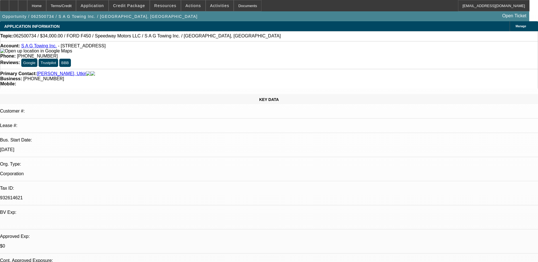
select select "0"
select select "2"
select select "0.1"
select select "0"
select select "2"
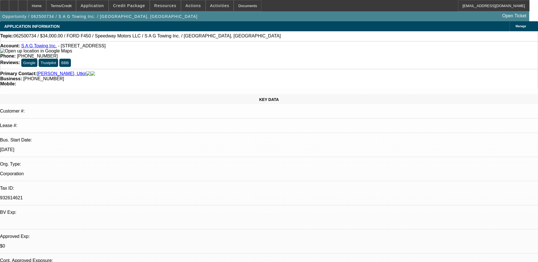
select select "0.1"
select select "0"
select select "2"
select select "0.1"
select select "0"
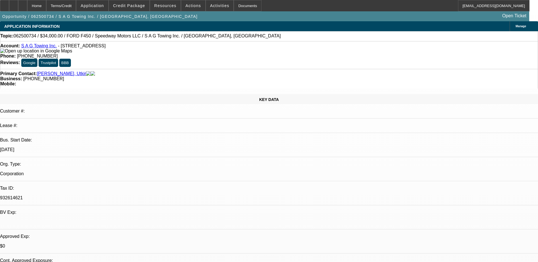
select select "2"
select select "0.1"
select select "1"
select select "2"
select select "4"
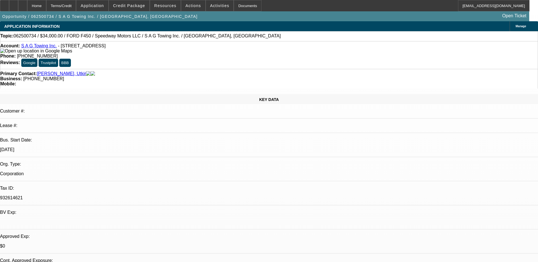
select select "1"
select select "2"
select select "4"
select select "1"
select select "2"
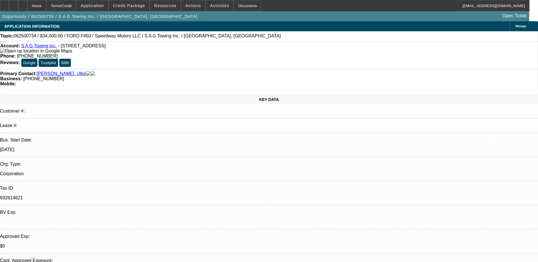
select select "4"
select select "1"
select select "2"
select select "4"
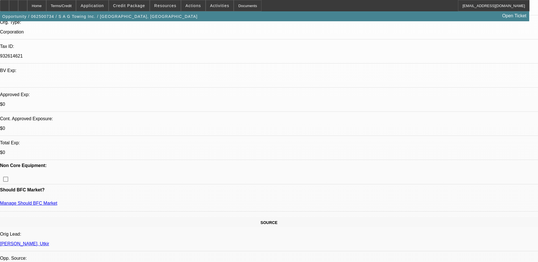
scroll to position [28, 0]
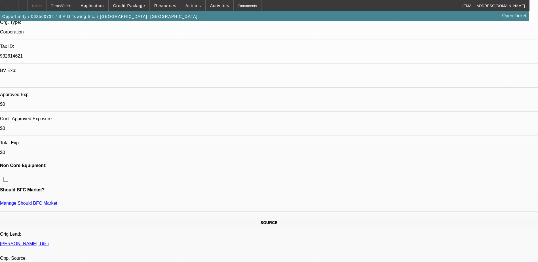
scroll to position [57, 0]
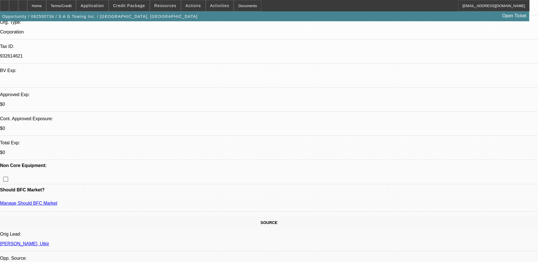
scroll to position [255, 0]
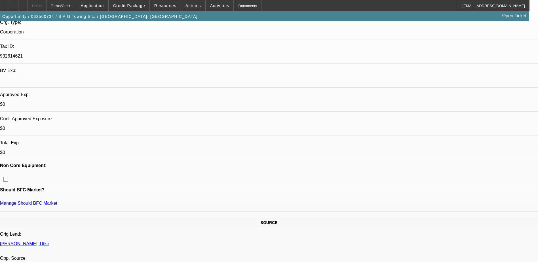
scroll to position [426, 0]
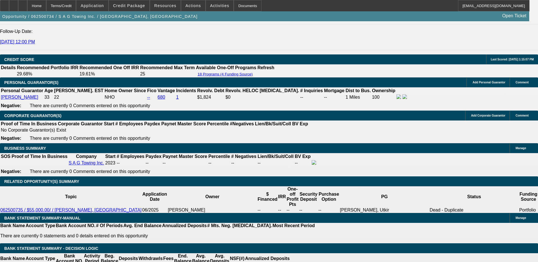
scroll to position [794, 0]
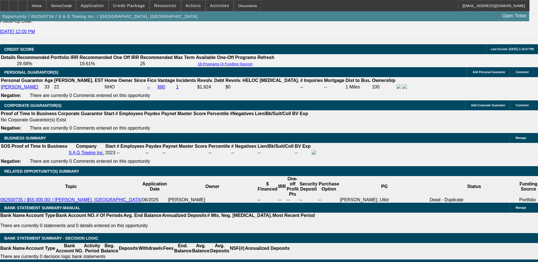
scroll to position [482, 0]
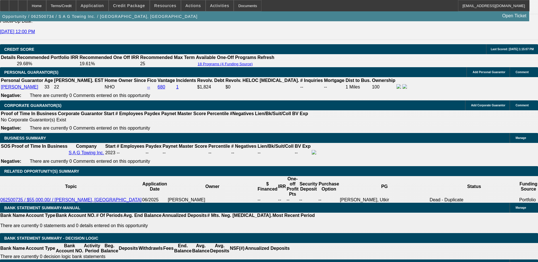
scroll to position [454, 0]
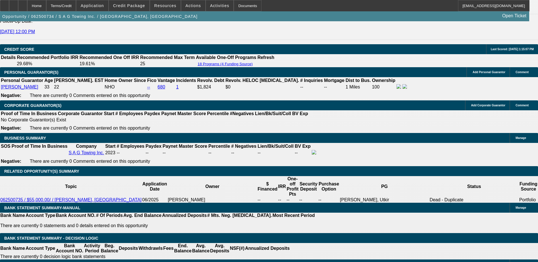
scroll to position [397, 0]
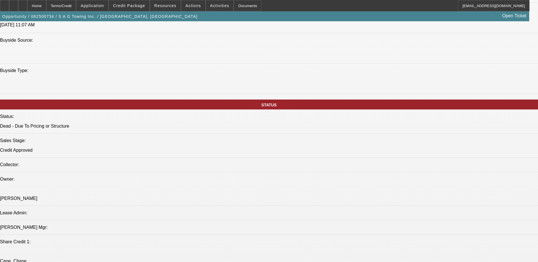
scroll to position [539, 0]
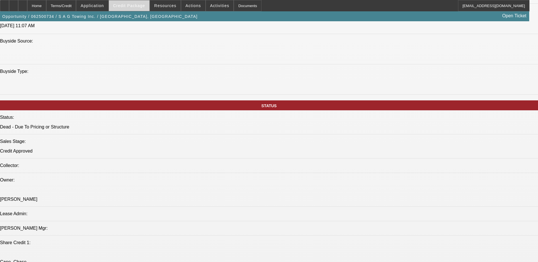
click at [142, 6] on span "Credit Package" at bounding box center [129, 5] width 32 height 5
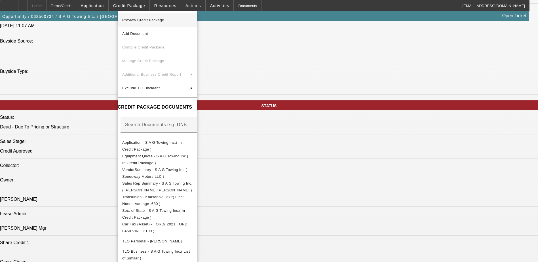
click at [157, 21] on span "Preview Credit Package" at bounding box center [143, 20] width 42 height 4
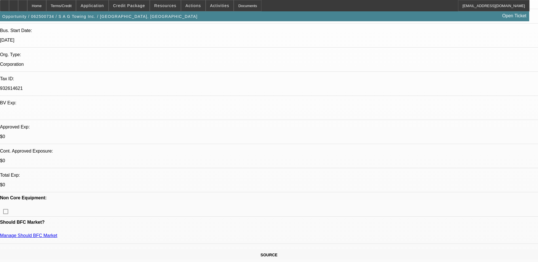
scroll to position [142, 0]
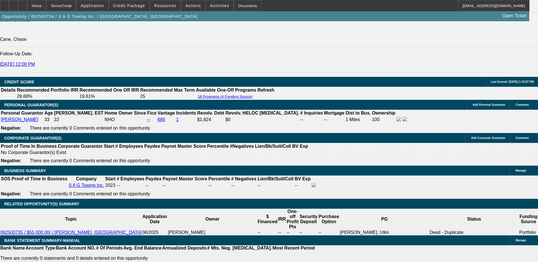
scroll to position [794, 0]
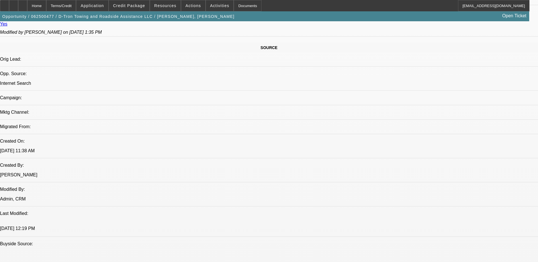
select select "0"
select select "0.1"
select select "0"
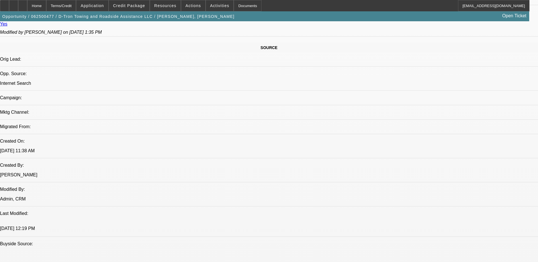
select select "0.1"
select select "0"
select select "0.1"
select select "0"
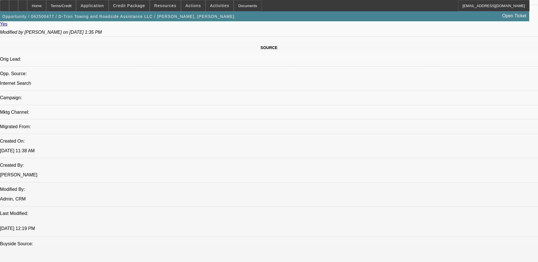
select select "0"
select select "0.1"
select select "1"
select select "4"
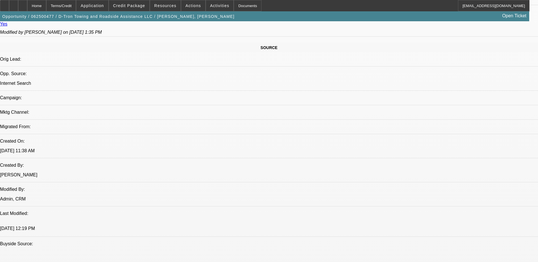
select select "1"
select select "4"
select select "1"
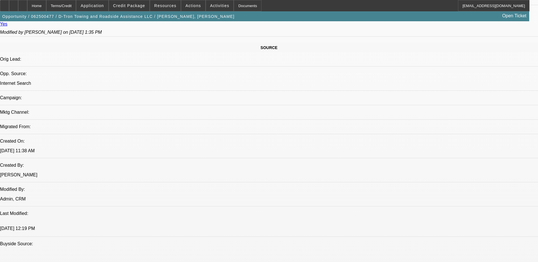
select select "4"
select select "1"
select select "4"
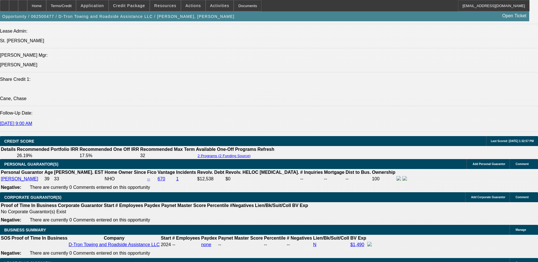
scroll to position [738, 0]
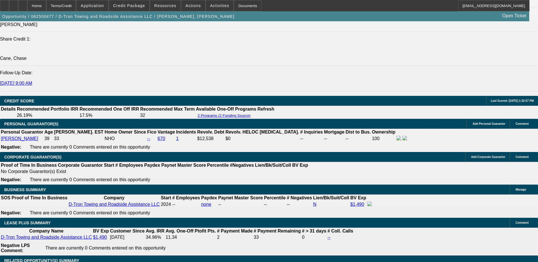
scroll to position [823, 0]
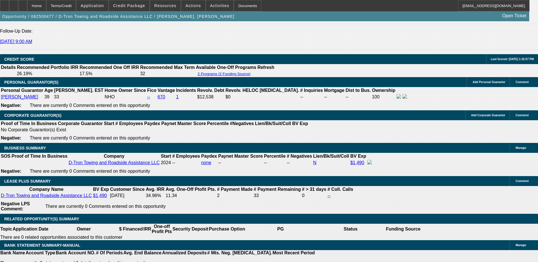
scroll to position [312, 0]
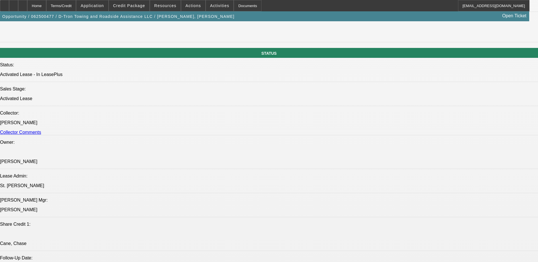
scroll to position [1020, 0]
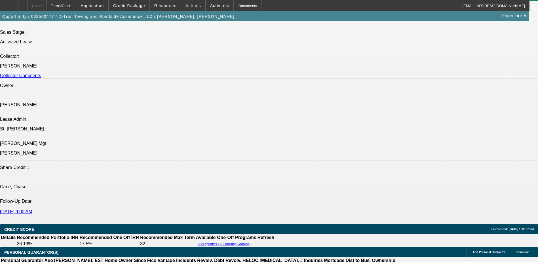
scroll to position [736, 0]
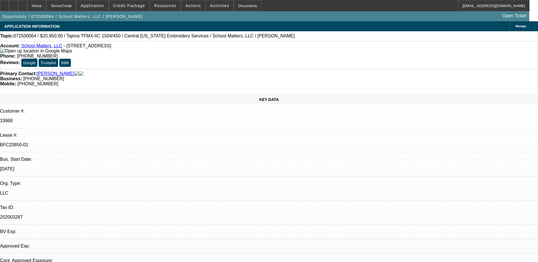
select select "0"
select select "2"
select select "0"
select select "6"
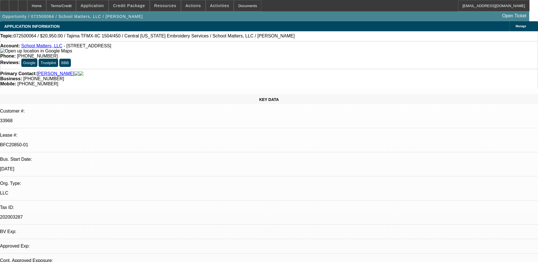
select select "0"
select select "2"
select select "0"
select select "6"
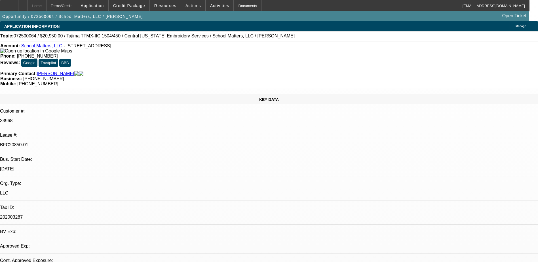
select select "0"
select select "2"
select select "0"
select select "6"
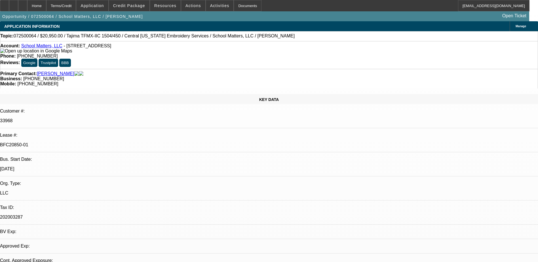
select select "0"
select select "2"
select select "0"
select select "6"
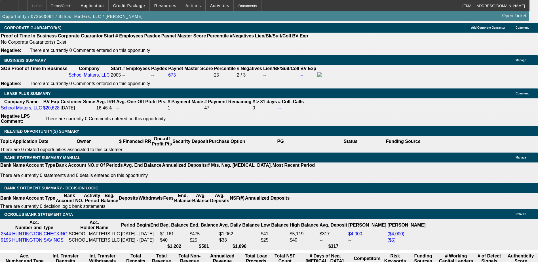
scroll to position [936, 0]
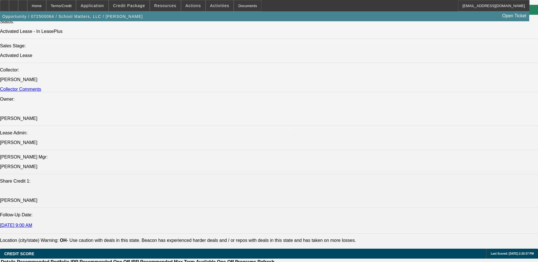
scroll to position [652, 0]
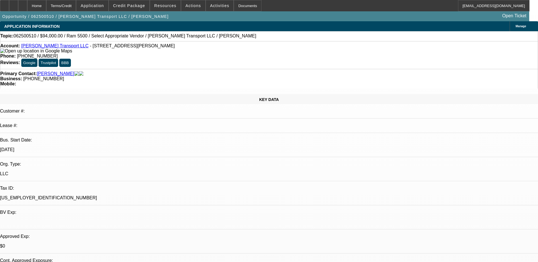
select select "0"
select select "2"
select select "0.1"
select select "1"
select select "2"
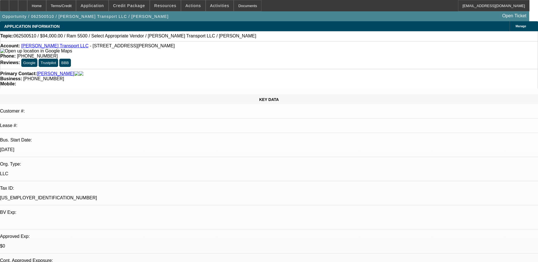
select select "4"
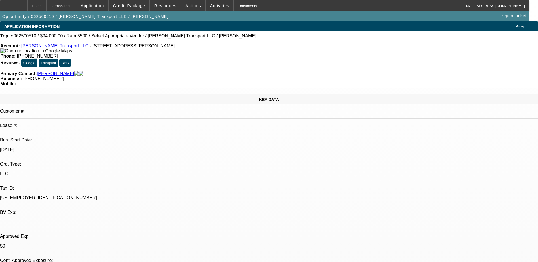
scroll to position [0, 0]
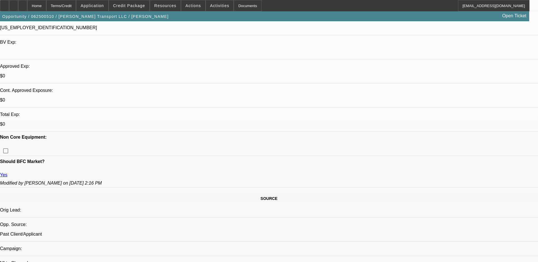
scroll to position [62, 0]
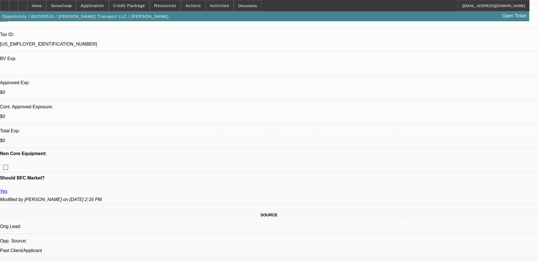
scroll to position [199, 0]
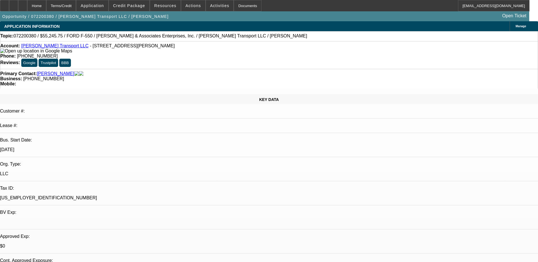
select select "0.15"
select select "2"
select select "0.1"
select select "0.15"
select select "2"
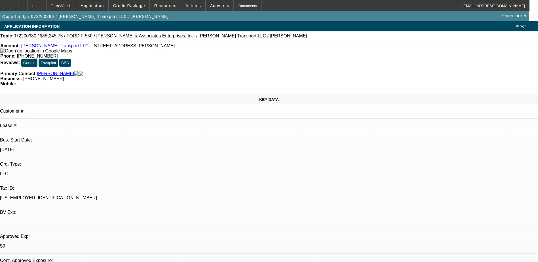
select select "0.1"
select select "0.15"
select select "2"
select select "0.1"
select select "0.15"
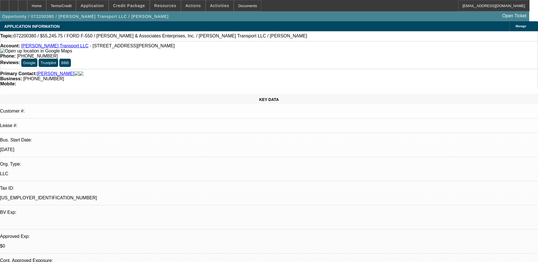
select select "2"
select select "0.1"
select select "1"
select select "2"
select select "4"
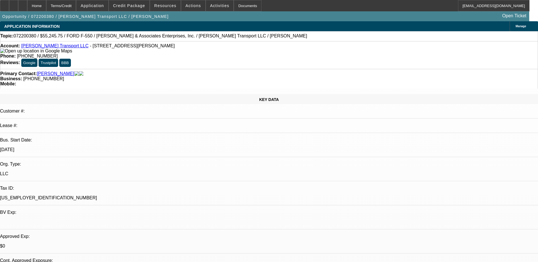
select select "1"
select select "2"
select select "4"
select select "1"
select select "2"
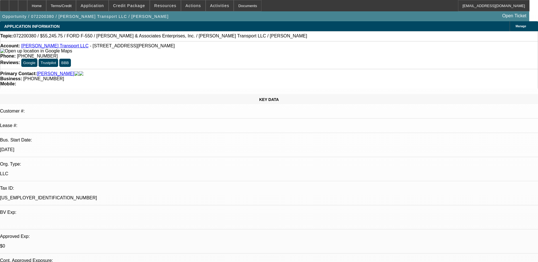
select select "4"
select select "1"
select select "2"
select select "4"
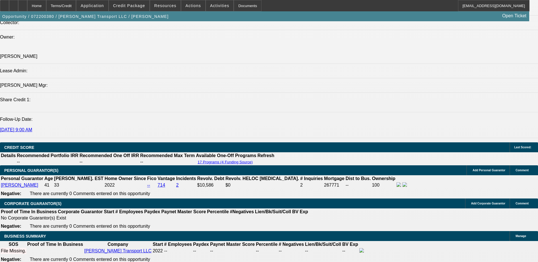
scroll to position [709, 0]
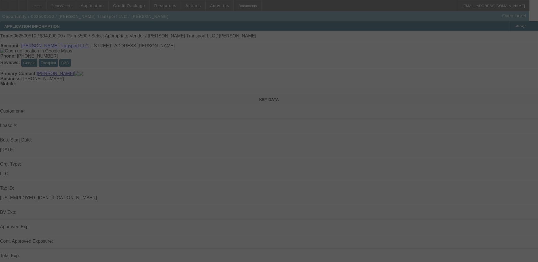
select select "0"
select select "2"
select select "0.1"
select select "4"
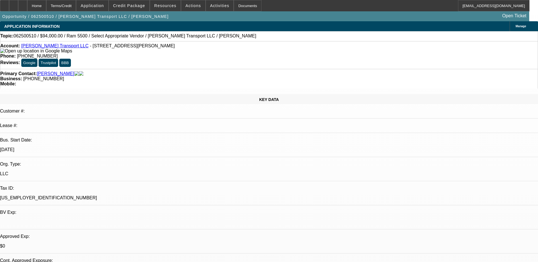
scroll to position [57, 0]
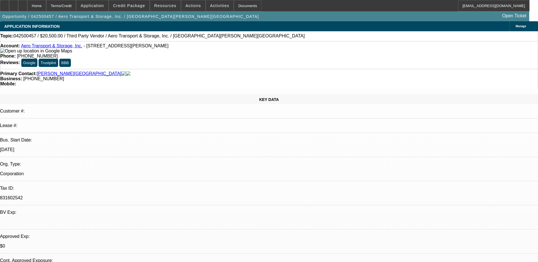
select select "0"
select select "0.15"
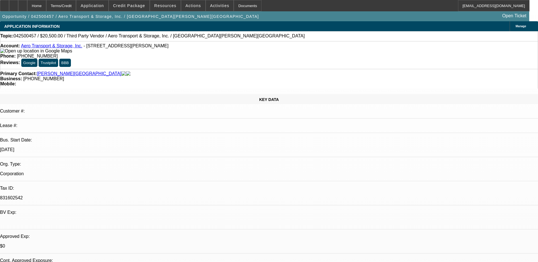
select select "2"
select select "0"
select select "0.15"
select select "2"
select select "0.1"
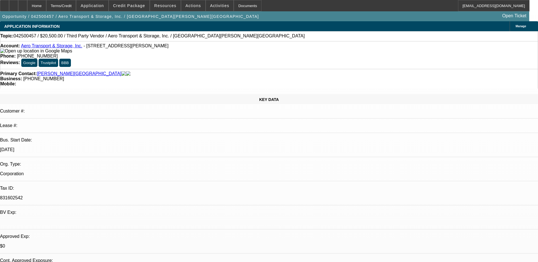
select select "1"
select select "2"
select select "6"
select select "1"
select select "2"
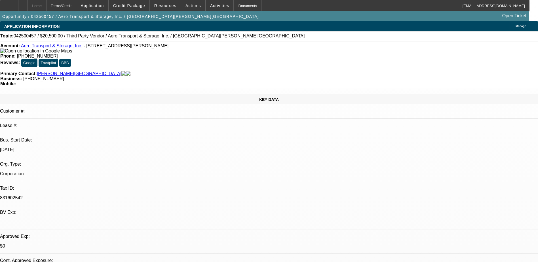
select select "6"
select select "1"
select select "2"
select select "6"
select select "1"
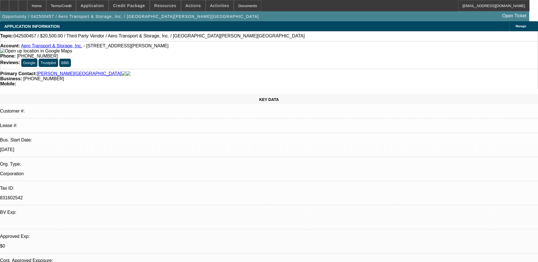
select select "2"
select select "4"
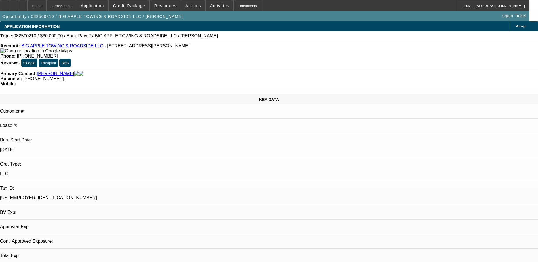
select select "0"
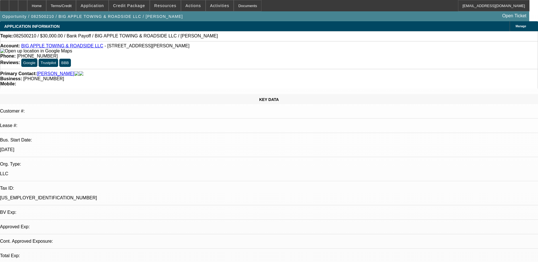
select select "0"
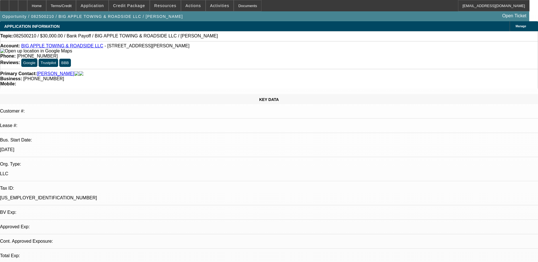
select select "0"
select select "1"
select select "2"
select select "6"
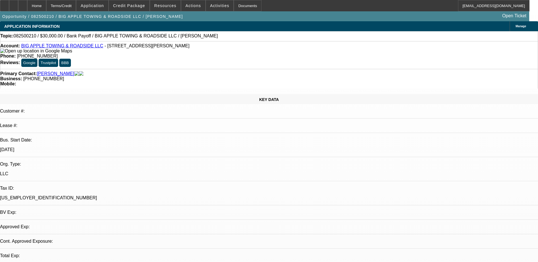
select select "1"
select select "2"
select select "6"
select select "1"
select select "2"
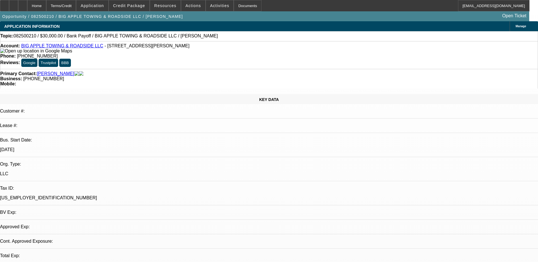
select select "6"
select select "1"
select select "2"
select select "6"
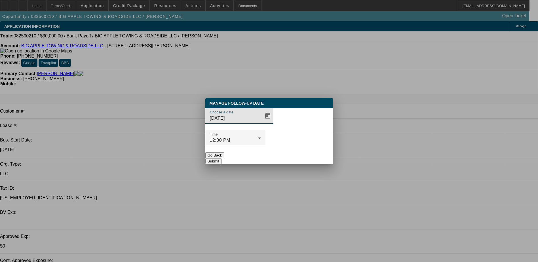
click at [261, 122] on div at bounding box center [267, 115] width 12 height 11
click at [261, 123] on span "Open calendar" at bounding box center [268, 116] width 14 height 14
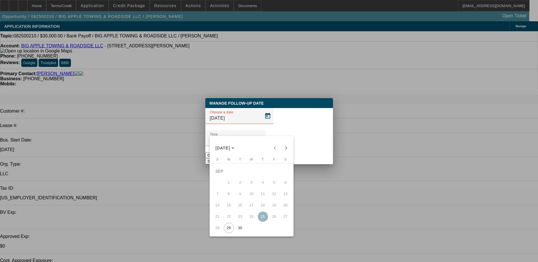
click at [242, 230] on span "30" at bounding box center [240, 228] width 10 height 10
type input "[DATE]"
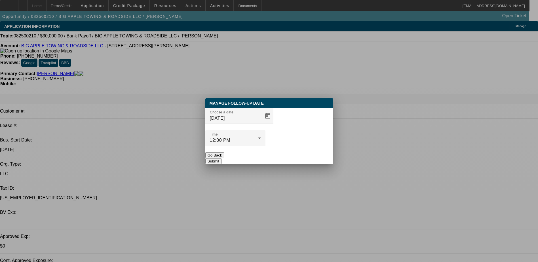
click at [222, 158] on button "Submit" at bounding box center [213, 161] width 16 height 6
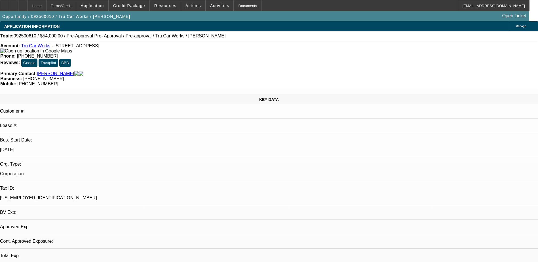
select select "0.1"
select select "0"
select select "0.1"
select select "1"
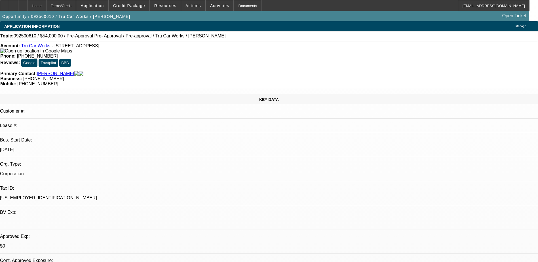
select select "4"
click at [175, 25] on div "APPLICATION INFORMATION [GEOGRAPHIC_DATA]" at bounding box center [269, 26] width 538 height 10
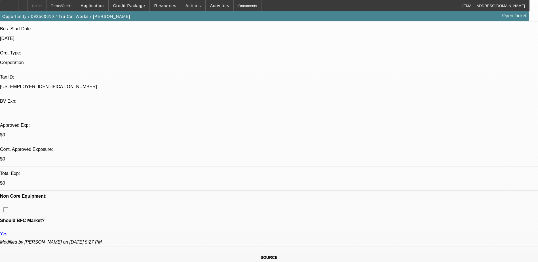
scroll to position [113, 0]
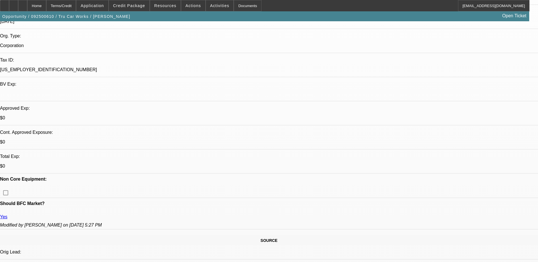
scroll to position [170, 0]
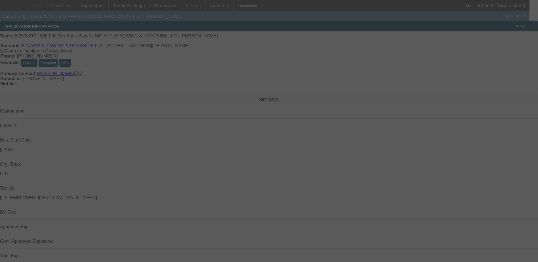
click at [425, 69] on div at bounding box center [269, 131] width 538 height 262
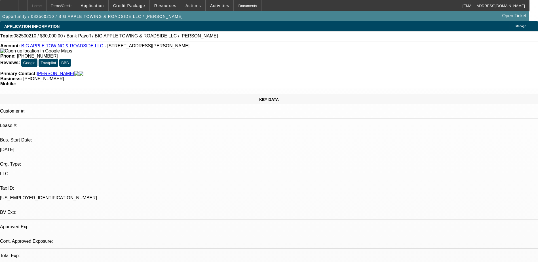
select select "0"
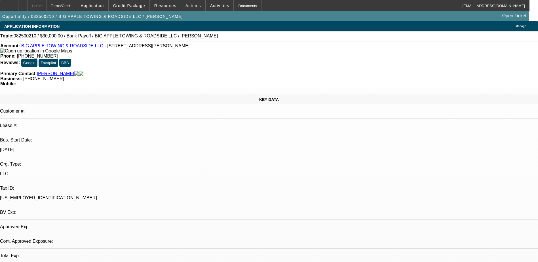
select select "0"
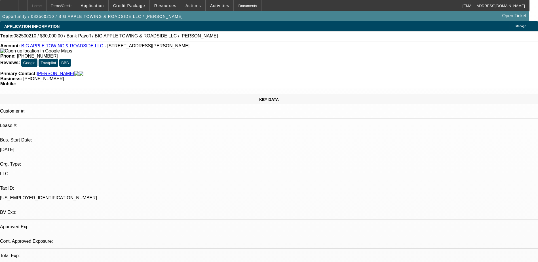
select select "0"
select select "1"
select select "2"
select select "6"
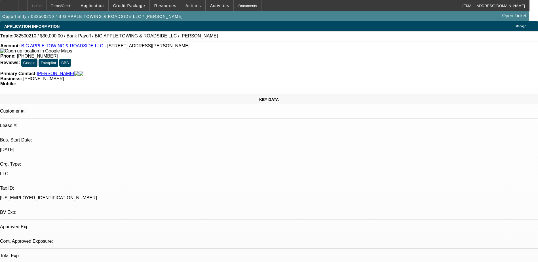
select select "1"
select select "2"
select select "6"
select select "1"
select select "2"
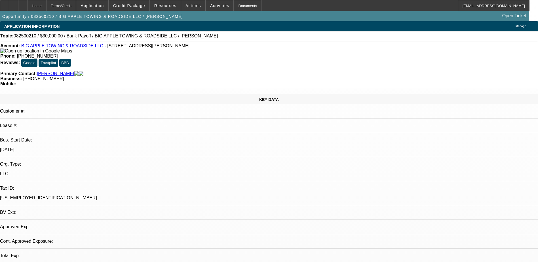
select select "6"
select select "1"
select select "2"
select select "6"
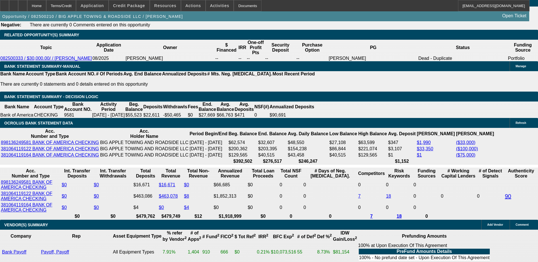
scroll to position [993, 0]
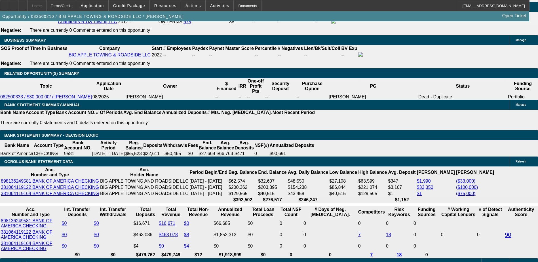
scroll to position [936, 0]
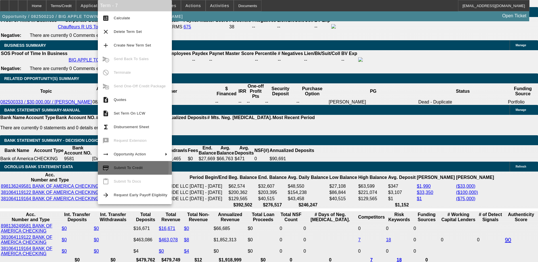
click at [116, 167] on span "Submit To Credit" at bounding box center [128, 168] width 29 height 4
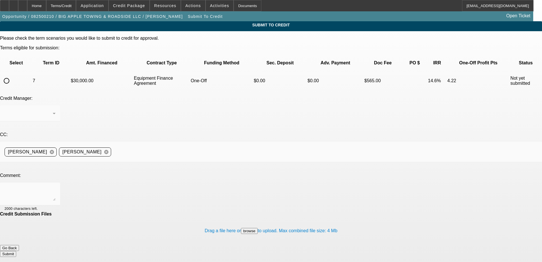
click at [12, 75] on input "radio" at bounding box center [6, 80] width 11 height 11
radio input "true"
click at [46, 5] on div "Home" at bounding box center [36, 5] width 19 height 11
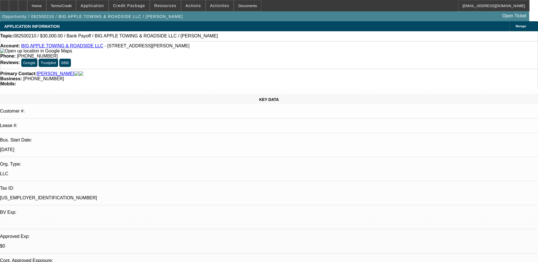
select select "0"
select select "2"
select select "0"
select select "6"
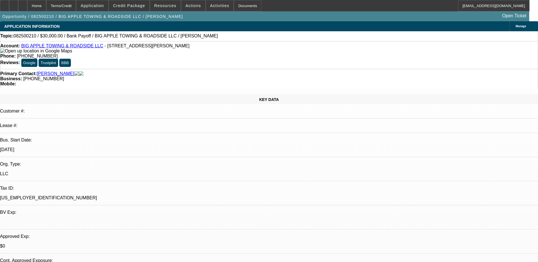
select select "0"
select select "2"
select select "0"
select select "6"
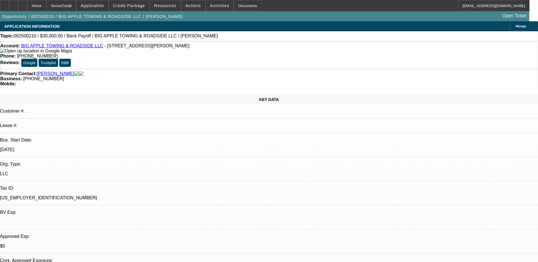
select select "0"
select select "2"
select select "0"
select select "6"
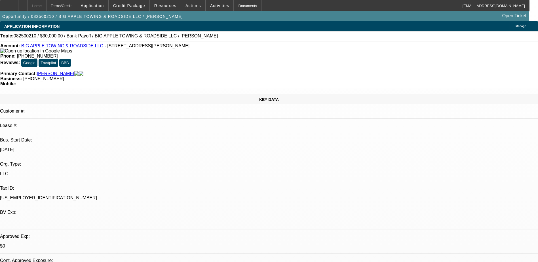
select select "0"
select select "2"
select select "0"
select select "6"
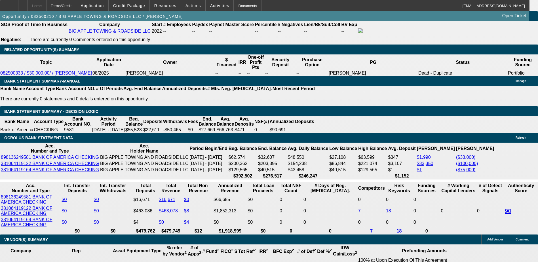
scroll to position [965, 0]
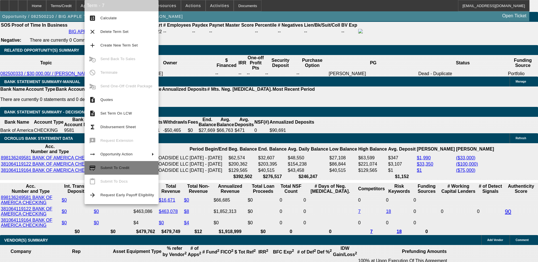
click at [123, 165] on span "Submit To Credit" at bounding box center [127, 168] width 54 height 7
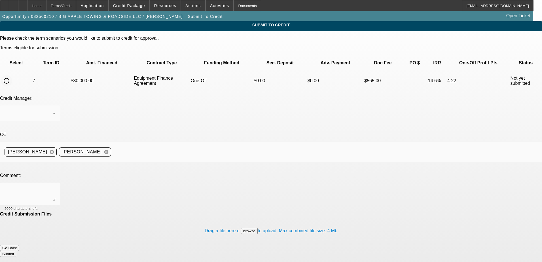
click at [12, 75] on input "radio" at bounding box center [6, 80] width 11 height 11
radio input "true"
click at [56, 183] on div at bounding box center [30, 194] width 51 height 23
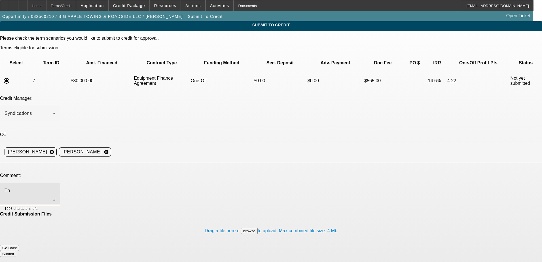
type textarea "T"
click at [56, 187] on textarea "Robert's credit has been unlocked. Please send back to CP for review, thanks." at bounding box center [30, 194] width 51 height 14
type textarea "Robert's credit has been unlocked. Please send back to CP for review, thanks."
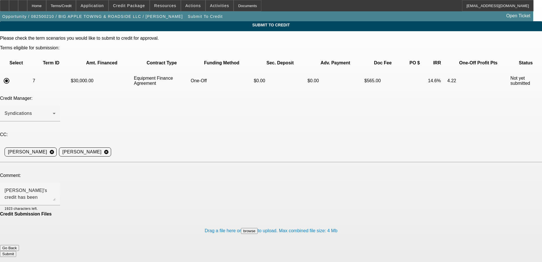
click at [16, 251] on button "Submit" at bounding box center [8, 254] width 16 height 6
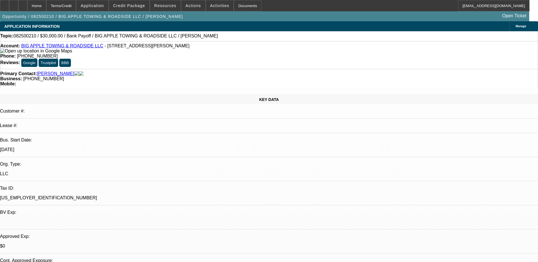
select select "0"
select select "2"
select select "0"
select select "6"
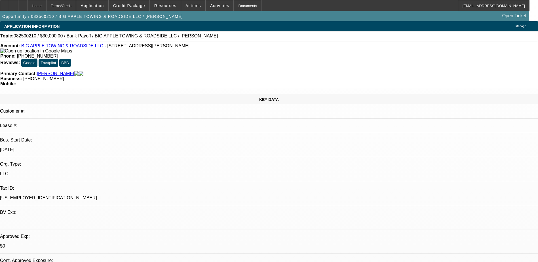
select select "0"
select select "2"
select select "0"
select select "6"
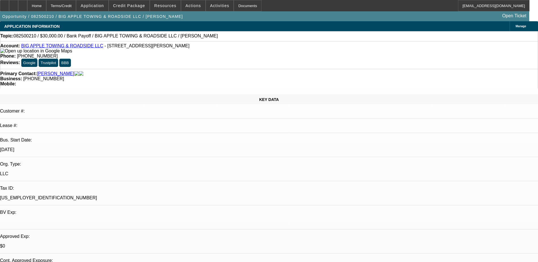
select select "0"
select select "2"
select select "0"
select select "6"
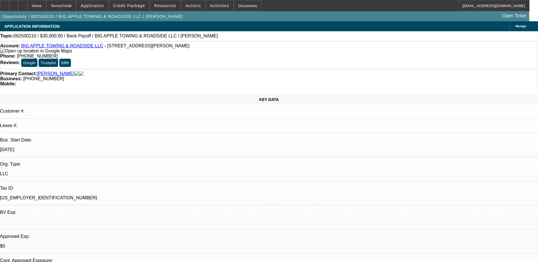
select select "0"
select select "2"
select select "0"
select select "6"
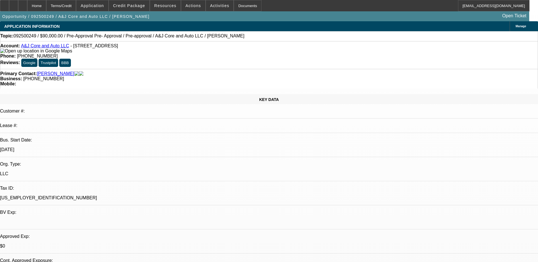
select select "0"
select select "2"
select select "0.1"
select select "4"
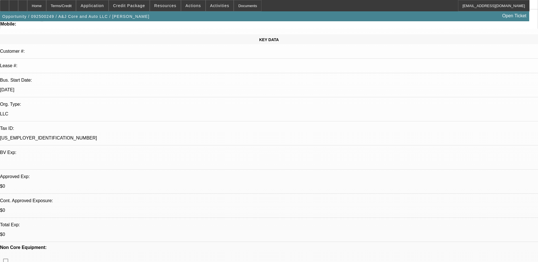
scroll to position [85, 0]
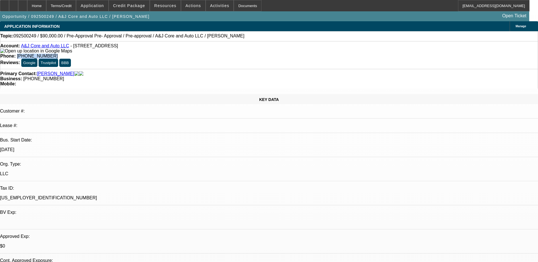
drag, startPoint x: 222, startPoint y: 47, endPoint x: 197, endPoint y: 47, distance: 25.5
click at [197, 54] on div "Phone: [PHONE_NUMBER]" at bounding box center [269, 56] width 538 height 5
drag, startPoint x: 197, startPoint y: 47, endPoint x: 203, endPoint y: 45, distance: 5.8
copy span "[PHONE_NUMBER]"
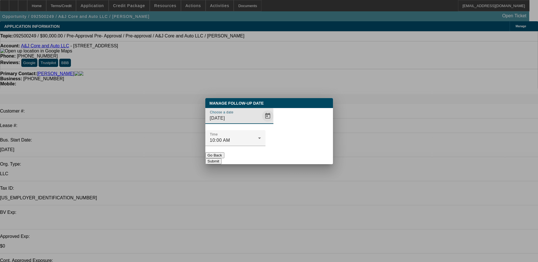
click at [261, 123] on span "Open calendar" at bounding box center [268, 116] width 14 height 14
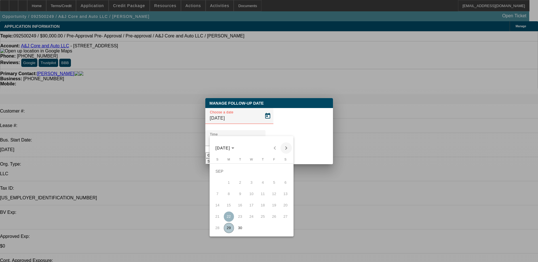
click at [287, 149] on span "Next month" at bounding box center [286, 147] width 11 height 11
click at [274, 172] on span "3" at bounding box center [274, 171] width 10 height 10
type input "[DATE]"
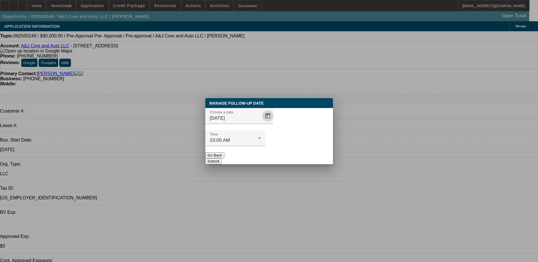
click at [275, 108] on div "Manage Follow-Up Date" at bounding box center [269, 103] width 128 height 10
click at [222, 158] on button "Submit" at bounding box center [213, 161] width 16 height 6
